Goal: Transaction & Acquisition: Purchase product/service

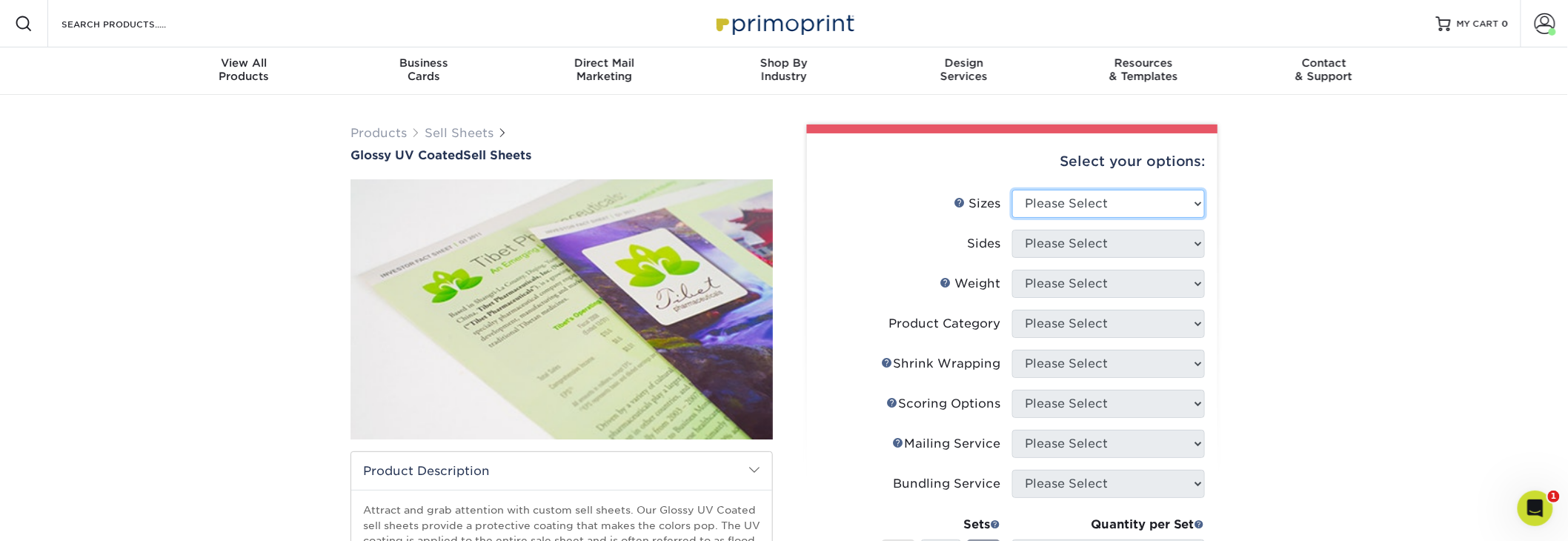
click at [1062, 200] on select "Please Select 6" x 18" 7" x 12" 8" x 10" 8.5" x 11" 8.5" x 14" 9" x 12" 9" x 18…" at bounding box center [1108, 204] width 192 height 28
click at [1076, 180] on div "Select your options:" at bounding box center [1012, 161] width 386 height 56
select select "8.50x11.00"
click at [1012, 190] on select "Please Select 6" x 18" 7" x 12" 8" x 10" 8.5" x 11" 8.5" x 14" 9" x 12" 9" x 18…" at bounding box center [1108, 204] width 192 height 28
select select "2ba18f74-0f96-487e-8b6e-985b404b3305"
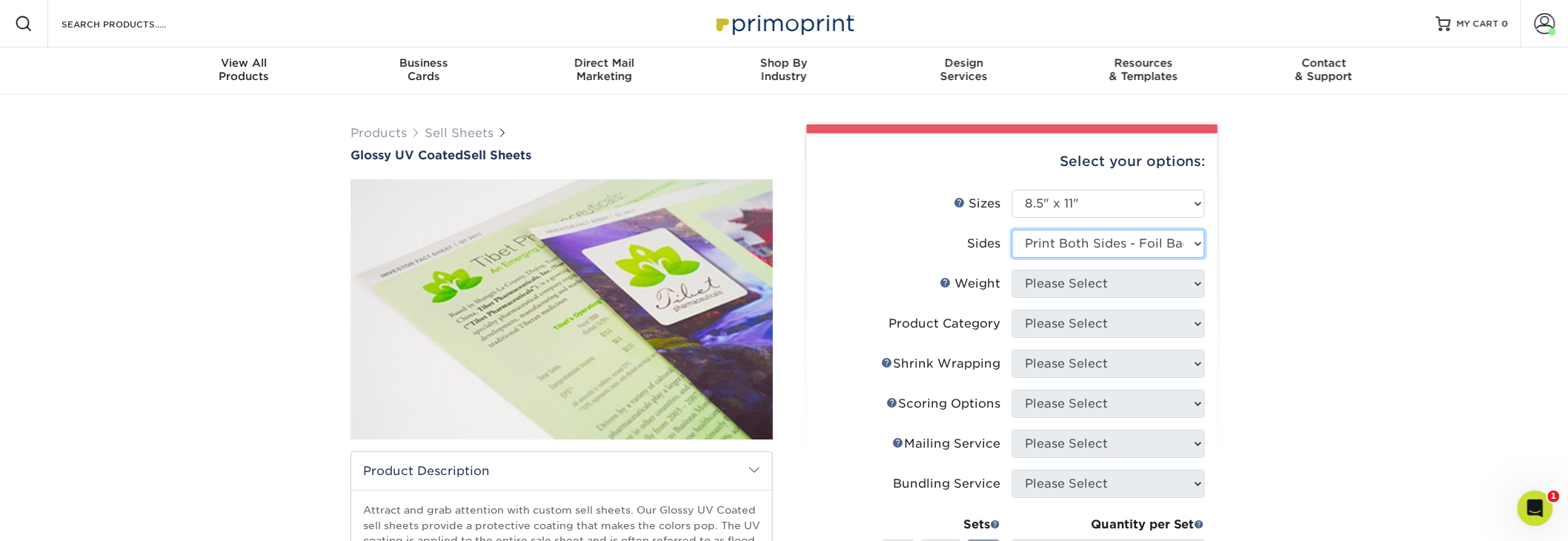
click at [1012, 230] on select "Please Select Print Both Sides Print Both Sides - Foil Back Only Print Both Sid…" at bounding box center [1108, 243] width 192 height 28
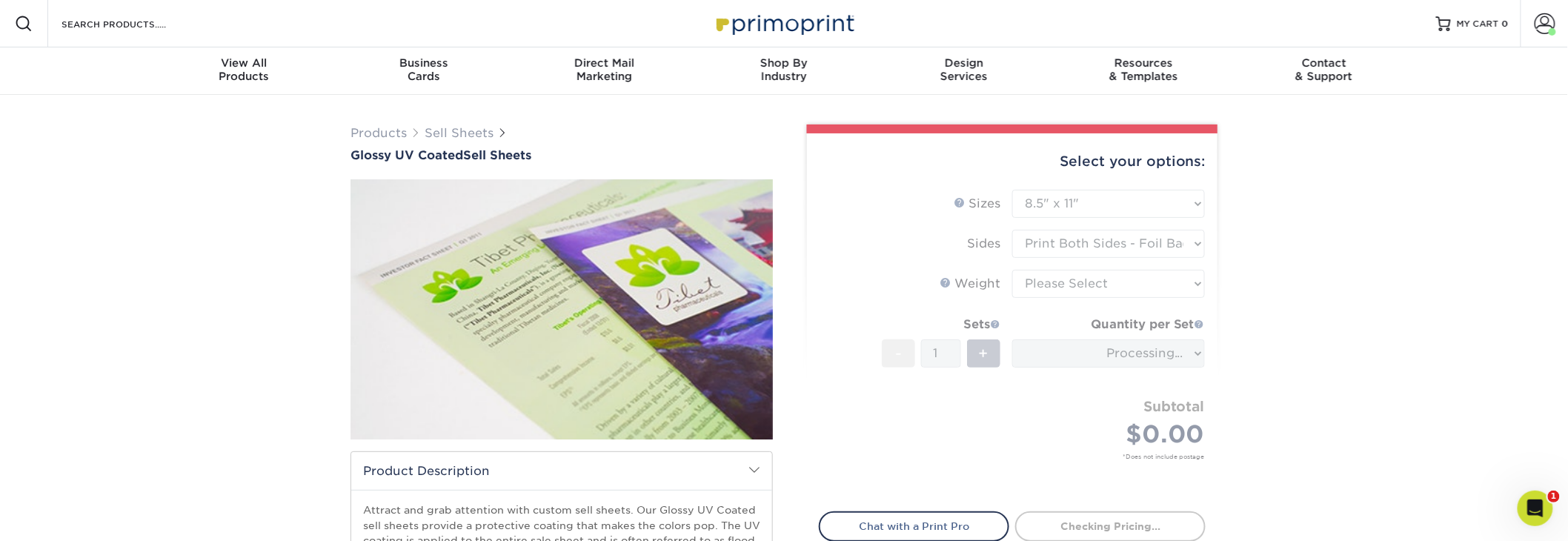
type input "9a9f4c83-4de5-4fd1-9368-5a1bf0982923"
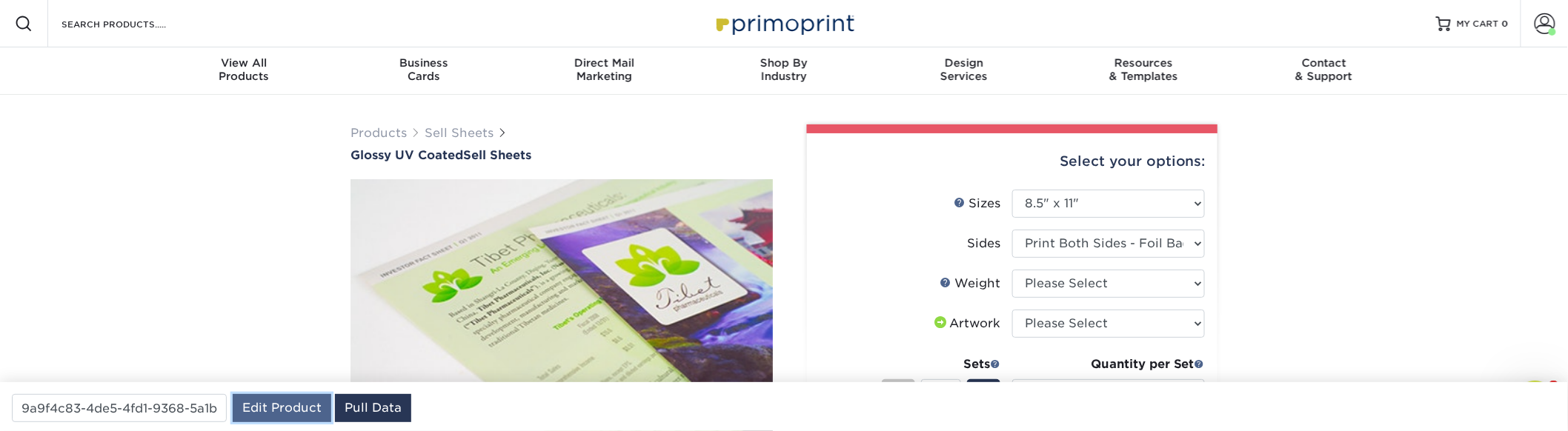
click at [286, 404] on link "Edit Product" at bounding box center [282, 407] width 98 height 28
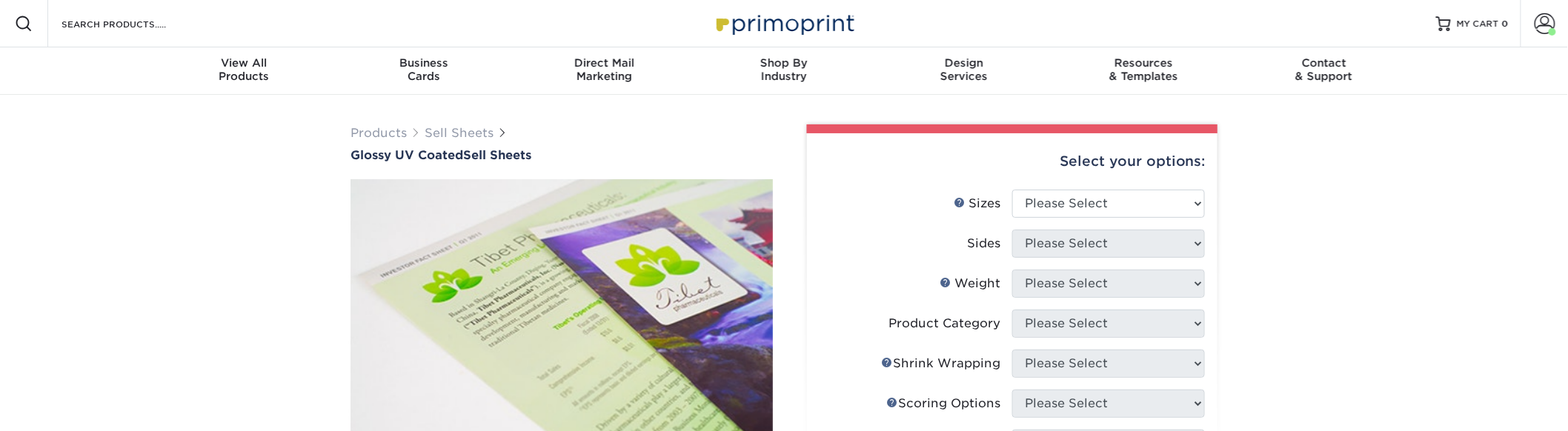
click at [1116, 181] on div "Select your options:" at bounding box center [1012, 161] width 386 height 56
select select "8.50x11.00"
click at [1012, 190] on select "Please Select 6" x 18" 7" x 12" 8" x 10" 8.5" x 11" 8.5" x 14" 9" x 12" 9" x 18…" at bounding box center [1108, 203] width 192 height 28
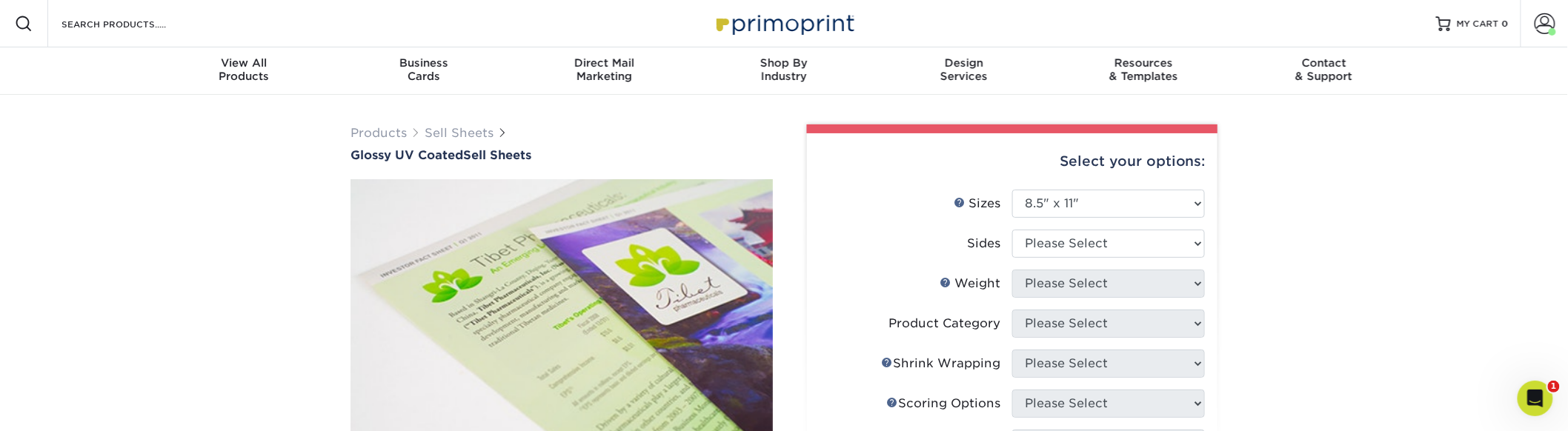
drag, startPoint x: 1391, startPoint y: 211, endPoint x: 1399, endPoint y: 192, distance: 20.6
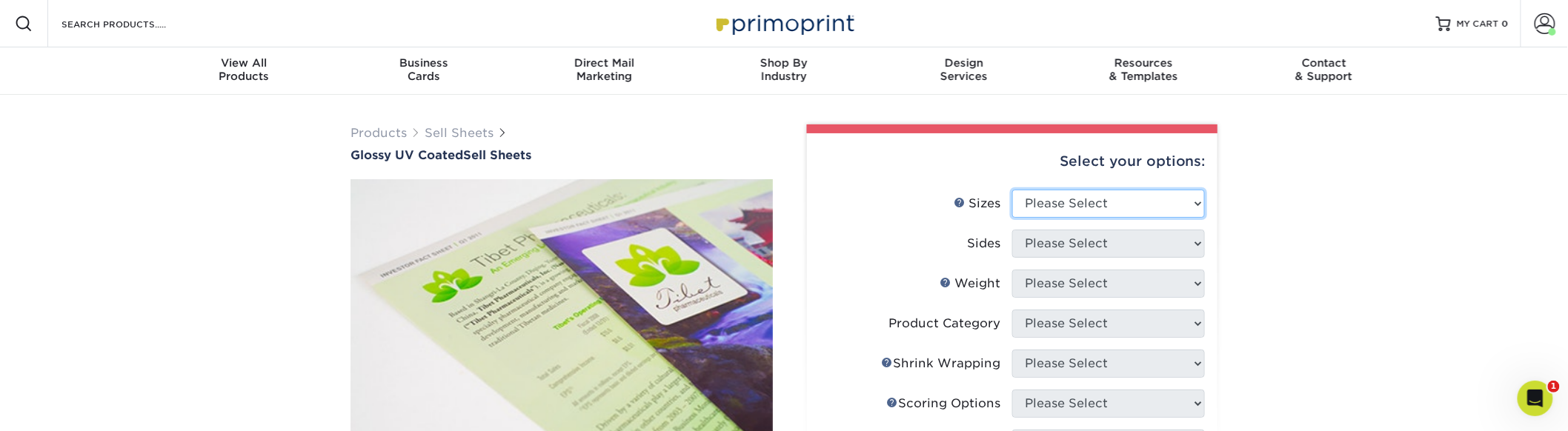
select select "8.50x11.00"
click at [1012, 190] on select "Please Select 6" x 18" 7" x 12" 8" x 10" 8.5" x 11" 8.5" x 14" 9" x 12" 9" x 18…" at bounding box center [1108, 203] width 192 height 28
select select "8.50x11.00"
click at [1012, 190] on select "Please Select 6" x 18" 7" x 12" 8" x 10" 8.5" x 11" 8.5" x 14" 9" x 12" 9" x 18…" at bounding box center [1108, 203] width 192 height 28
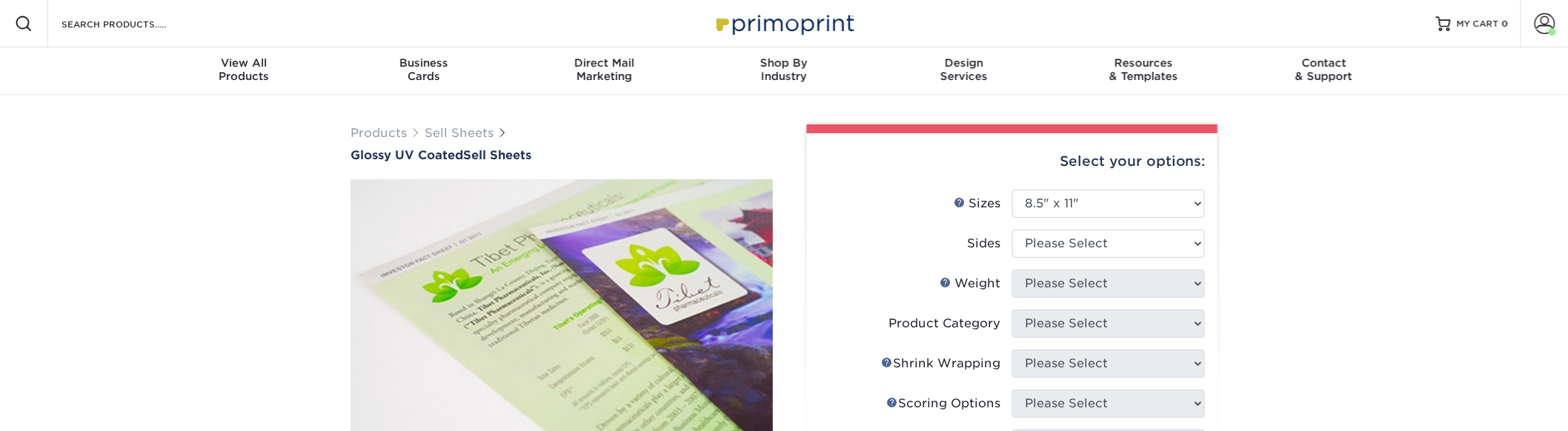
click at [1065, 257] on li "Sides Please Select Print Both Sides Print Front Only" at bounding box center [1012, 249] width 386 height 40
drag, startPoint x: 1073, startPoint y: 240, endPoint x: 1323, endPoint y: 270, distance: 251.8
click at [1134, 216] on li "Sizes Help Sizes Please Select 6" x 18" 7" x 12" 8" x 10" 8.5" x 11" 8.5" x 14"…" at bounding box center [1012, 209] width 386 height 40
click at [1121, 239] on select "Please Select Print Both Sides Print Front Only" at bounding box center [1108, 243] width 192 height 28
